Goal: Book appointment/travel/reservation

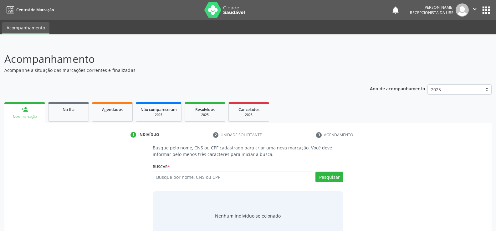
click at [200, 175] on input "text" at bounding box center [233, 177] width 161 height 11
type input "700500598129952"
click at [332, 179] on button "Pesquisar" at bounding box center [330, 177] width 28 height 11
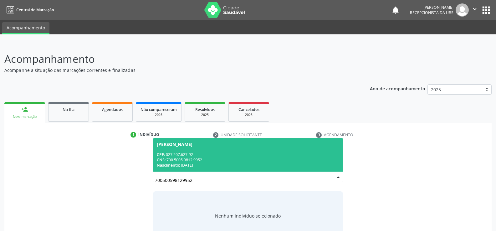
click at [220, 152] on div "CPF: 027.207.627-92" at bounding box center [248, 154] width 183 height 5
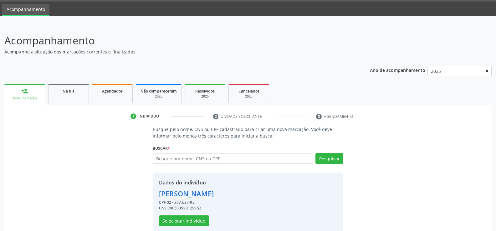
scroll to position [28, 0]
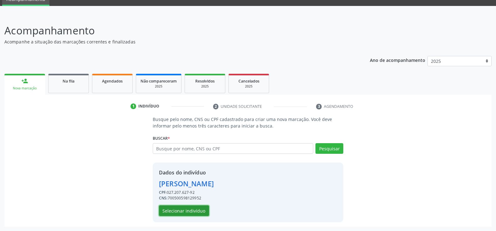
click at [185, 211] on button "Selecionar indivíduo" at bounding box center [184, 211] width 50 height 11
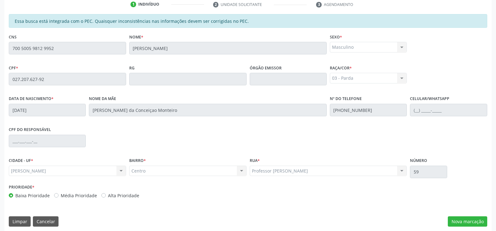
scroll to position [135, 0]
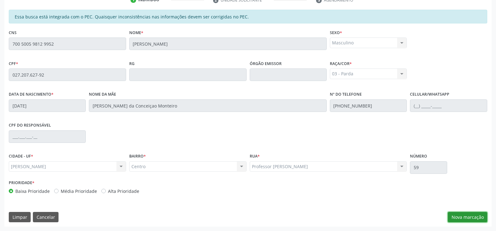
click at [459, 217] on button "Nova marcação" at bounding box center [467, 217] width 39 height 11
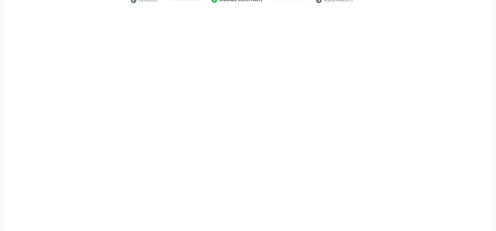
scroll to position [135, 0]
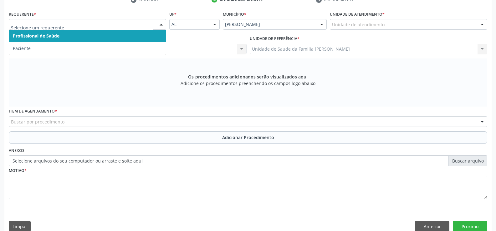
click at [161, 26] on div at bounding box center [161, 24] width 9 height 11
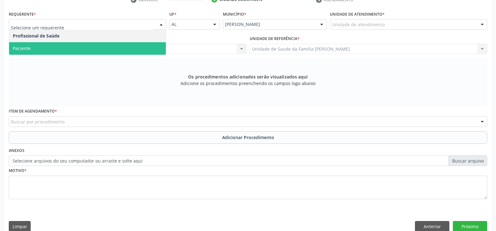
click at [115, 51] on span "Paciente" at bounding box center [87, 48] width 157 height 13
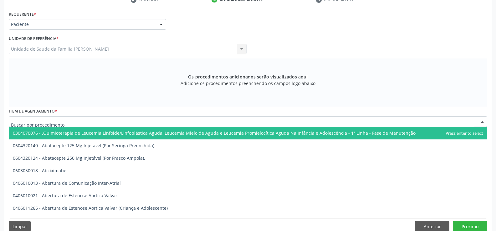
click at [157, 120] on div at bounding box center [248, 121] width 479 height 11
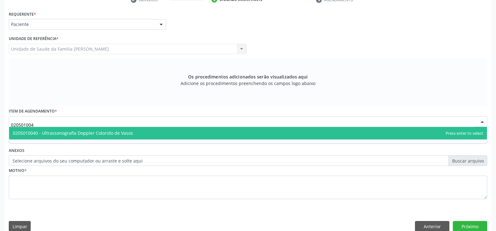
type input "0205010040"
click at [178, 135] on span "0205010040 - Ultrassonografia Doppler Colorido de Vasos" at bounding box center [248, 133] width 478 height 13
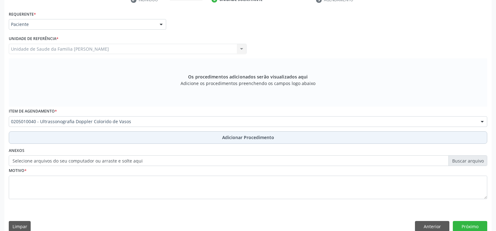
click at [231, 140] on span "Adicionar Procedimento" at bounding box center [248, 137] width 52 height 7
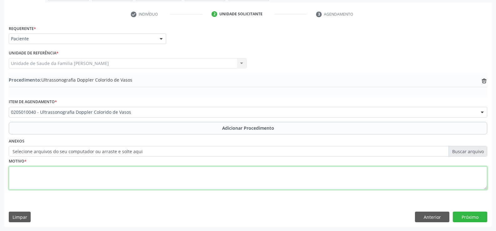
click at [127, 176] on textarea at bounding box center [248, 179] width 479 height 24
type textarea "e"
type textarea "[MEDICAL_DATA] Unilateral Cacifo Positivo 2+ Não Doloroso em MIE"
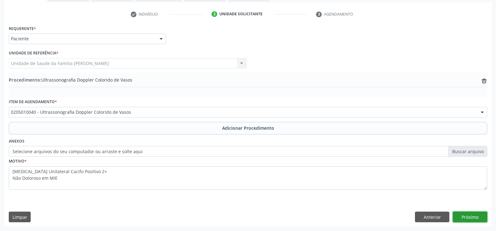
click at [468, 217] on button "Próximo" at bounding box center [470, 217] width 34 height 11
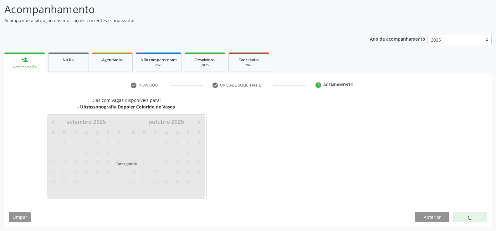
scroll to position [68, 0]
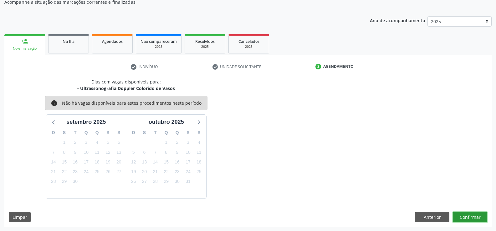
click at [468, 217] on button "Confirmar" at bounding box center [470, 217] width 34 height 11
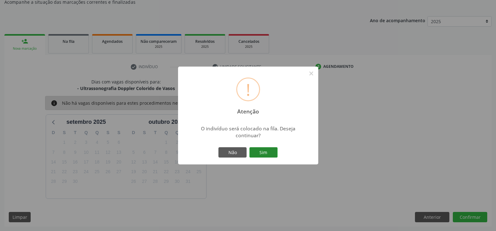
click at [261, 152] on button "Sim" at bounding box center [264, 152] width 28 height 11
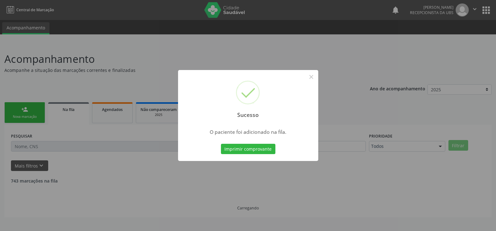
scroll to position [0, 0]
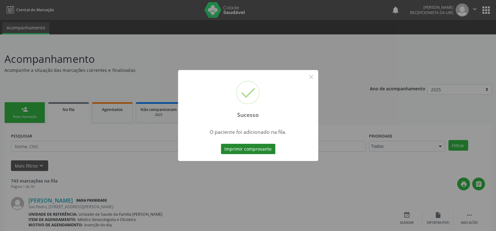
click at [249, 150] on button "Imprimir comprovante" at bounding box center [248, 149] width 54 height 11
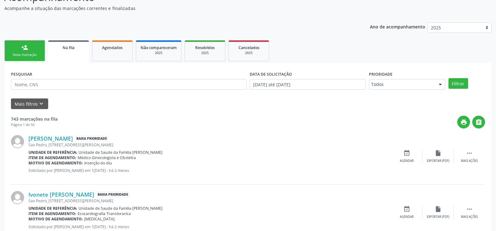
scroll to position [63, 0]
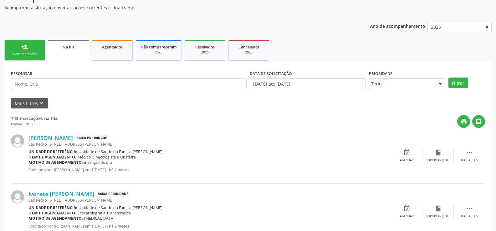
click at [37, 55] on div "Nova marcação" at bounding box center [24, 54] width 31 height 5
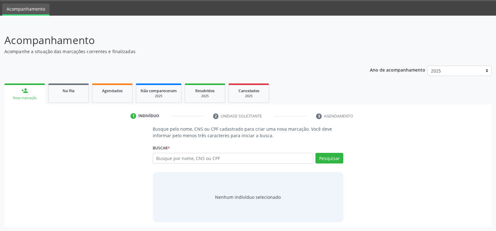
scroll to position [19, 0]
click at [199, 161] on input "text" at bounding box center [233, 158] width 161 height 11
type input "700500598129952"
click at [330, 161] on button "Pesquisar" at bounding box center [330, 158] width 28 height 11
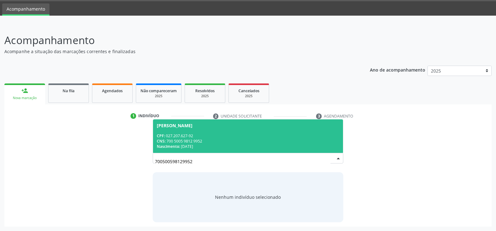
click at [264, 136] on div "CPF: 027.207.627-92" at bounding box center [248, 135] width 183 height 5
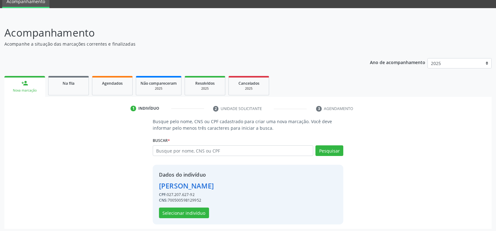
scroll to position [28, 0]
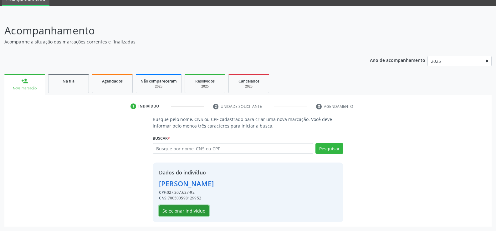
click at [183, 213] on button "Selecionar indivíduo" at bounding box center [184, 211] width 50 height 11
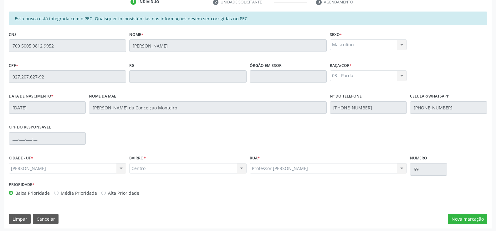
scroll to position [135, 0]
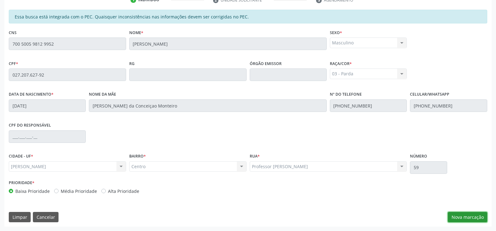
click at [466, 216] on button "Nova marcação" at bounding box center [467, 217] width 39 height 11
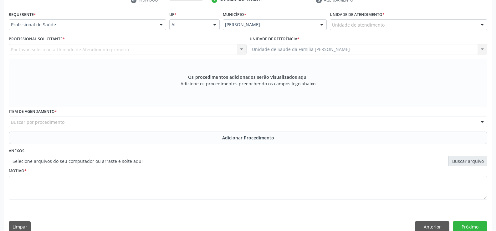
scroll to position [135, 0]
click at [162, 26] on div at bounding box center [161, 24] width 9 height 11
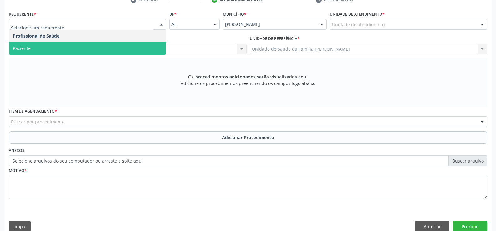
click at [134, 49] on span "Paciente" at bounding box center [87, 48] width 157 height 13
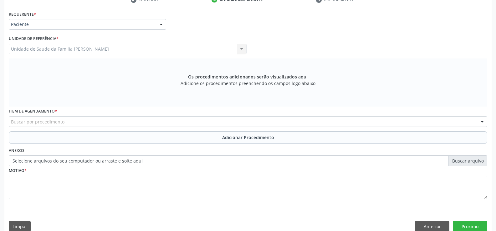
click at [150, 121] on div "Buscar por procedimento" at bounding box center [248, 121] width 479 height 11
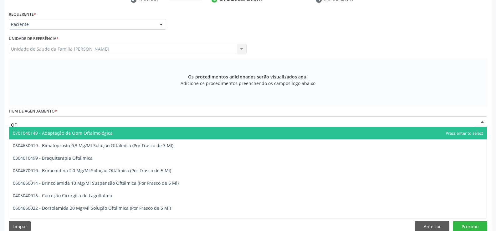
type input "O"
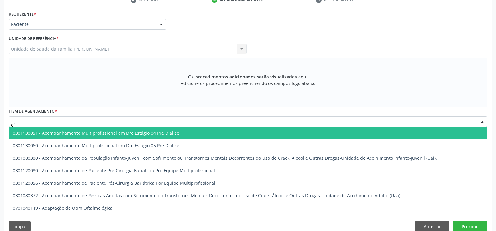
type input "oft"
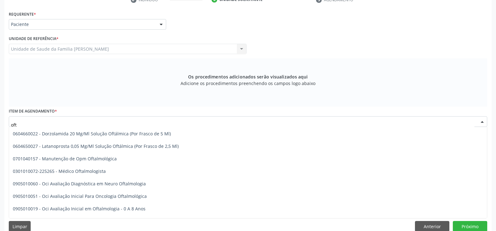
scroll to position [94, 0]
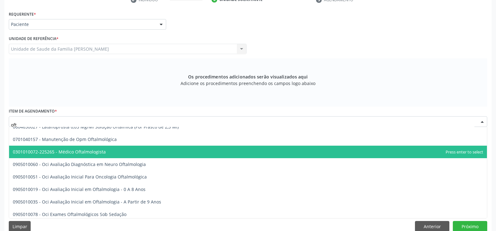
click at [135, 154] on span "0301010072-225265 - Médico Oftalmologista" at bounding box center [248, 152] width 478 height 13
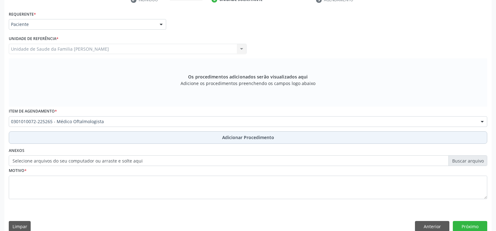
click at [241, 139] on span "Adicionar Procedimento" at bounding box center [248, 137] width 52 height 7
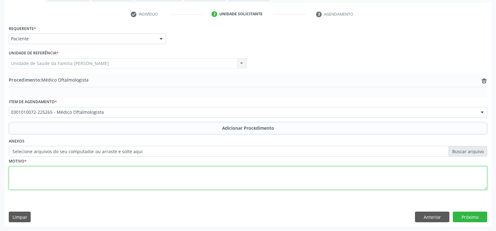
click at [221, 176] on textarea at bounding box center [248, 179] width 479 height 24
type textarea "DM2 - NECESSIDADE DE ACOMPANHAMENTO COM OFTALMOLOGISTA"
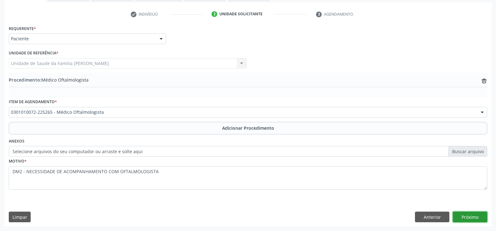
click at [469, 215] on button "Próximo" at bounding box center [470, 217] width 34 height 11
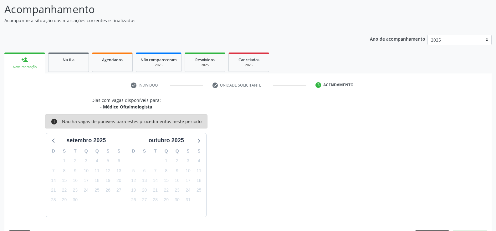
scroll to position [68, 0]
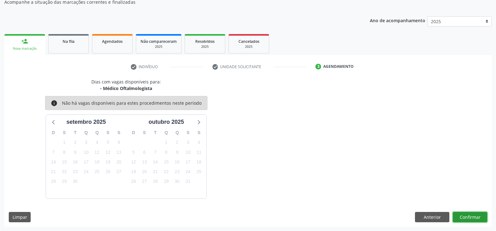
click at [473, 217] on button "Confirmar" at bounding box center [470, 217] width 34 height 11
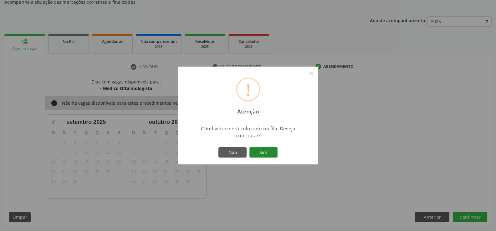
click at [264, 154] on button "Sim" at bounding box center [264, 152] width 28 height 11
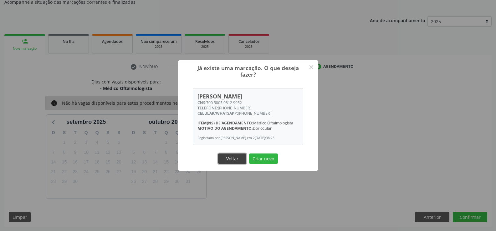
click at [240, 161] on button "Voltar" at bounding box center [232, 159] width 28 height 11
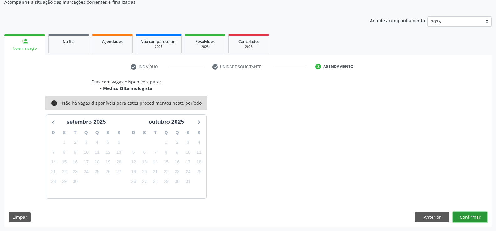
click at [463, 217] on button "Confirmar" at bounding box center [470, 217] width 34 height 11
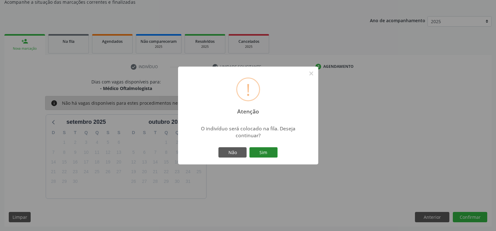
click at [263, 154] on button "Sim" at bounding box center [264, 152] width 28 height 11
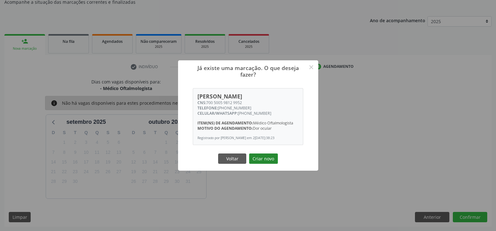
click at [262, 163] on button "Criar novo" at bounding box center [263, 159] width 29 height 11
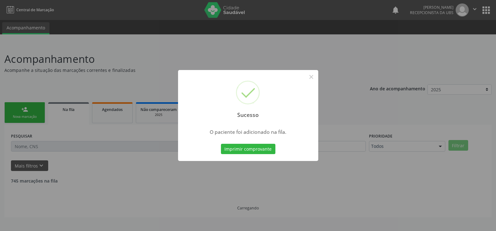
scroll to position [0, 0]
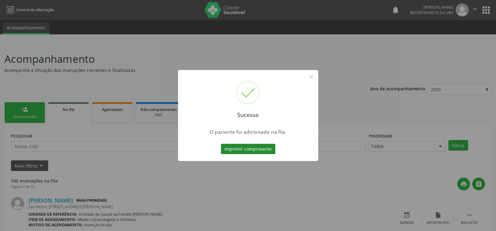
click at [250, 151] on button "Imprimir comprovante" at bounding box center [248, 149] width 54 height 11
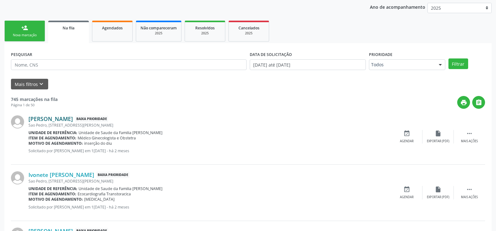
scroll to position [94, 0]
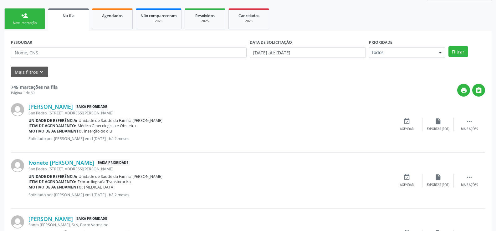
click at [25, 22] on div "Nova marcação" at bounding box center [24, 23] width 31 height 5
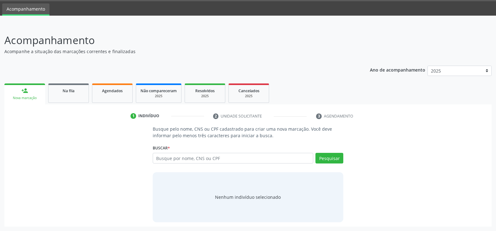
scroll to position [19, 0]
click at [211, 160] on input "text" at bounding box center [233, 158] width 161 height 11
type input "700500598129952"
click at [325, 158] on button "Pesquisar" at bounding box center [330, 158] width 28 height 11
type input "700500598129952"
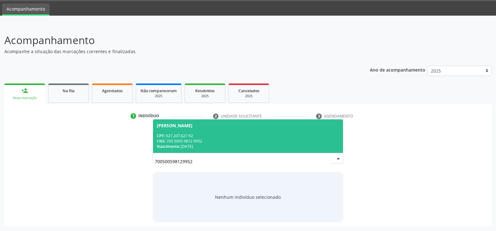
click at [187, 131] on span "[PERSON_NAME] CPF: 027.207.627-92 CNS: 700 5005 9812 9952 Nascimento: 0[DATE]" at bounding box center [248, 137] width 190 height 34
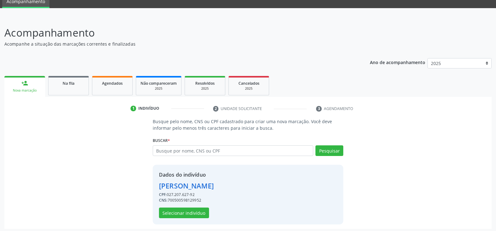
scroll to position [28, 0]
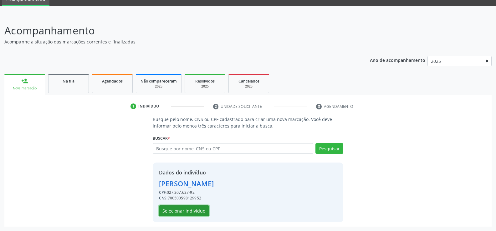
click at [182, 214] on button "Selecionar indivíduo" at bounding box center [184, 211] width 50 height 11
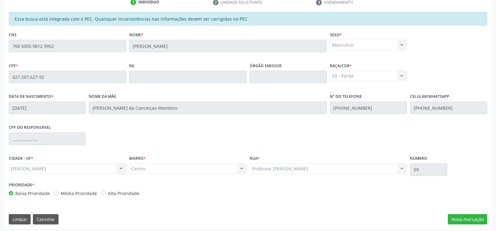
scroll to position [135, 0]
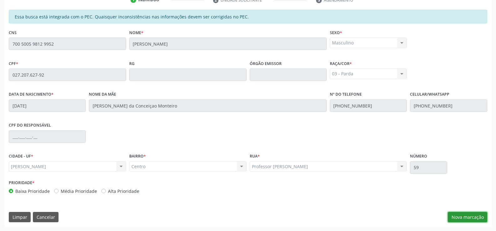
click at [462, 217] on button "Nova marcação" at bounding box center [467, 217] width 39 height 11
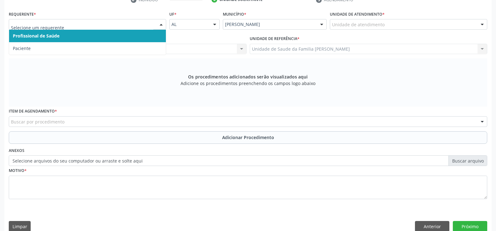
click at [162, 26] on div at bounding box center [161, 24] width 9 height 11
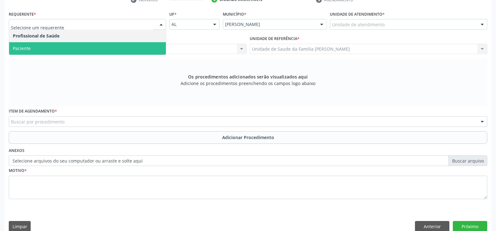
click at [142, 46] on span "Paciente" at bounding box center [87, 48] width 157 height 13
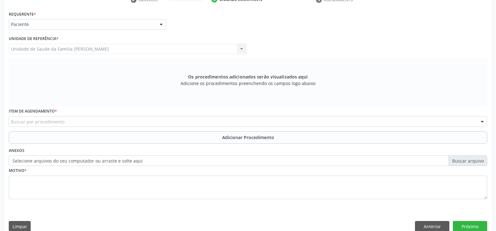
click at [140, 121] on div "Buscar por procedimento" at bounding box center [248, 121] width 479 height 11
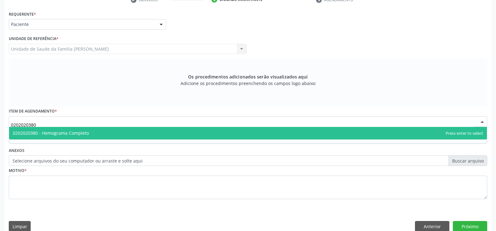
click at [211, 137] on span "0202020380 - Hemograma Completo" at bounding box center [248, 133] width 478 height 13
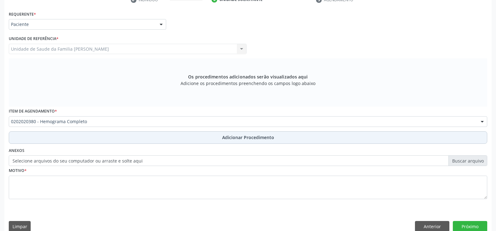
click at [234, 140] on span "Adicionar Procedimento" at bounding box center [248, 137] width 52 height 7
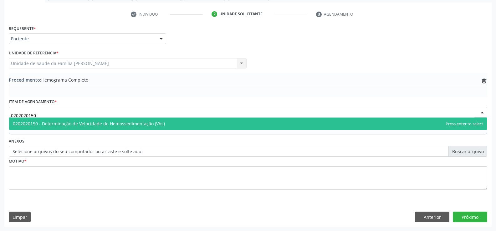
click at [191, 127] on span "0202020150 - Determinação de Velocidade de Hemossedimentação (Vhs)" at bounding box center [248, 124] width 478 height 13
type input "0202020150"
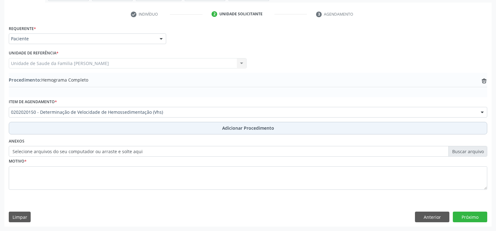
click at [231, 129] on span "Adicionar Procedimento" at bounding box center [248, 128] width 52 height 7
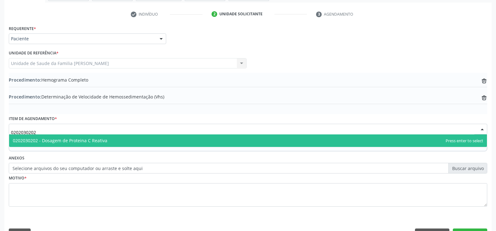
click at [226, 140] on span "0202030202 - Dosagem de Proteina C Reativa" at bounding box center [248, 141] width 478 height 13
type input "0202030202"
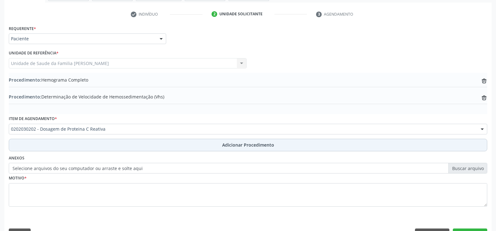
click at [236, 147] on span "Adicionar Procedimento" at bounding box center [248, 145] width 52 height 7
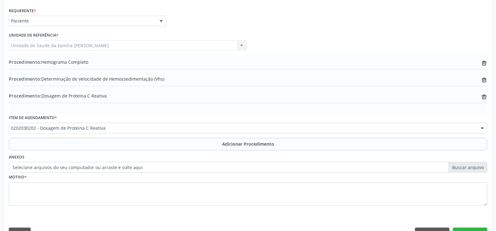
scroll to position [155, 0]
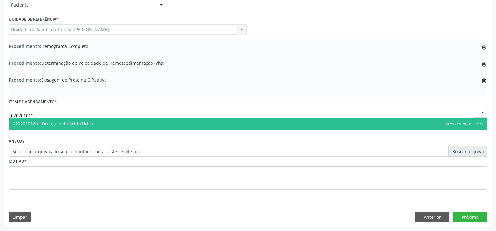
type input "0202010120"
click at [152, 125] on span "0202010120 - Dosagem de Acido Urico" at bounding box center [248, 124] width 478 height 13
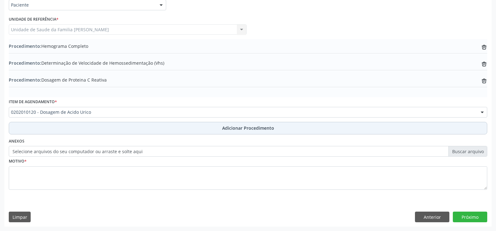
click at [237, 131] on span "Adicionar Procedimento" at bounding box center [248, 128] width 52 height 7
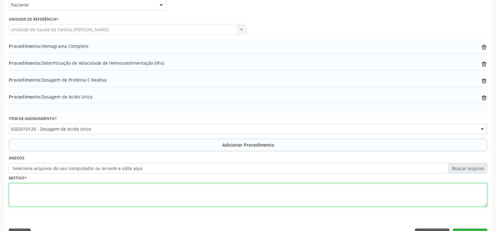
click at [173, 193] on textarea at bounding box center [248, 195] width 479 height 24
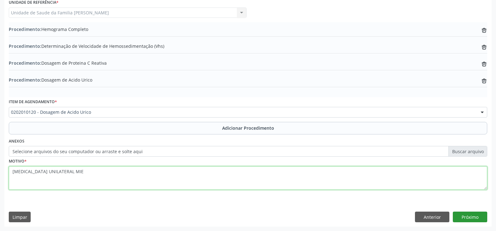
type textarea "[MEDICAL_DATA] UNILATERAL MIE"
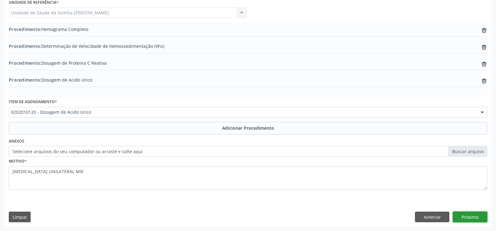
click at [463, 217] on button "Próximo" at bounding box center [470, 217] width 34 height 11
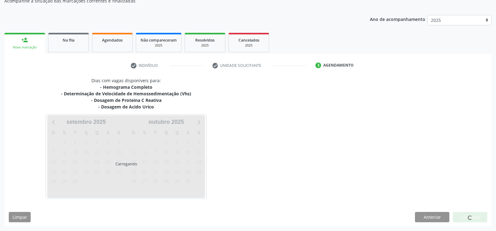
scroll to position [88, 0]
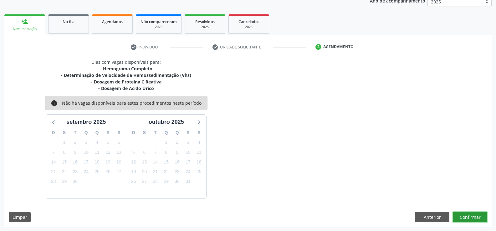
click at [472, 215] on button "Confirmar" at bounding box center [470, 217] width 34 height 11
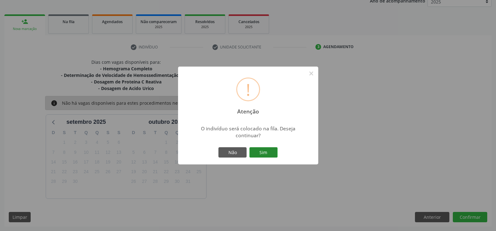
click at [262, 153] on button "Sim" at bounding box center [264, 152] width 28 height 11
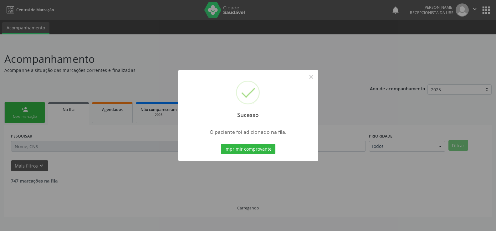
scroll to position [0, 0]
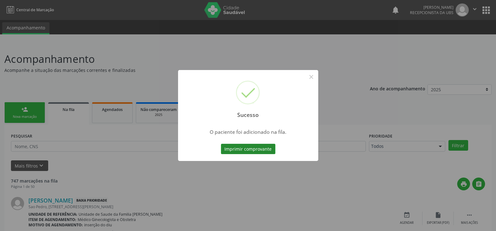
click at [248, 150] on button "Imprimir comprovante" at bounding box center [248, 149] width 54 height 11
